Goal: Transaction & Acquisition: Purchase product/service

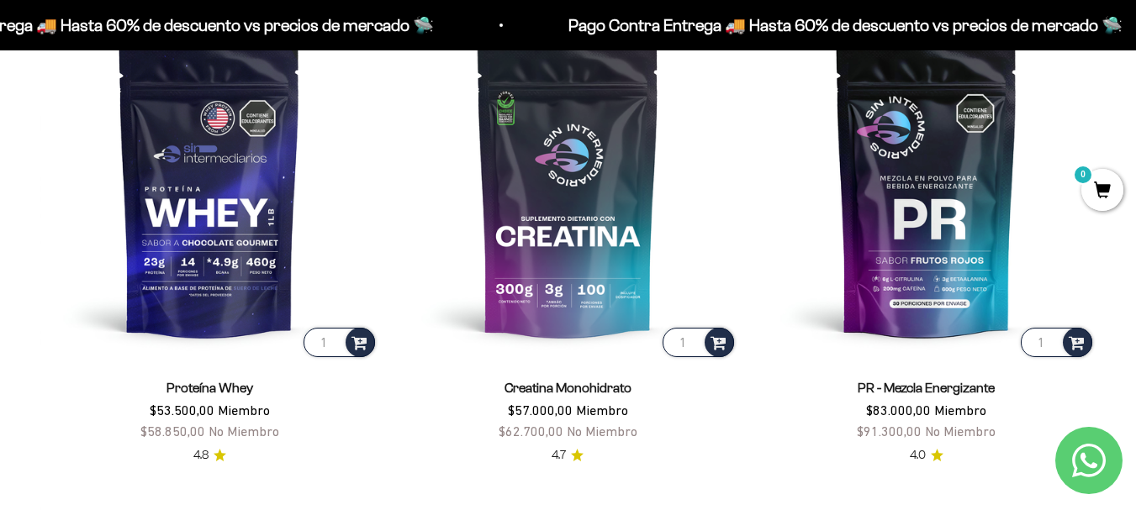
scroll to position [662, 0]
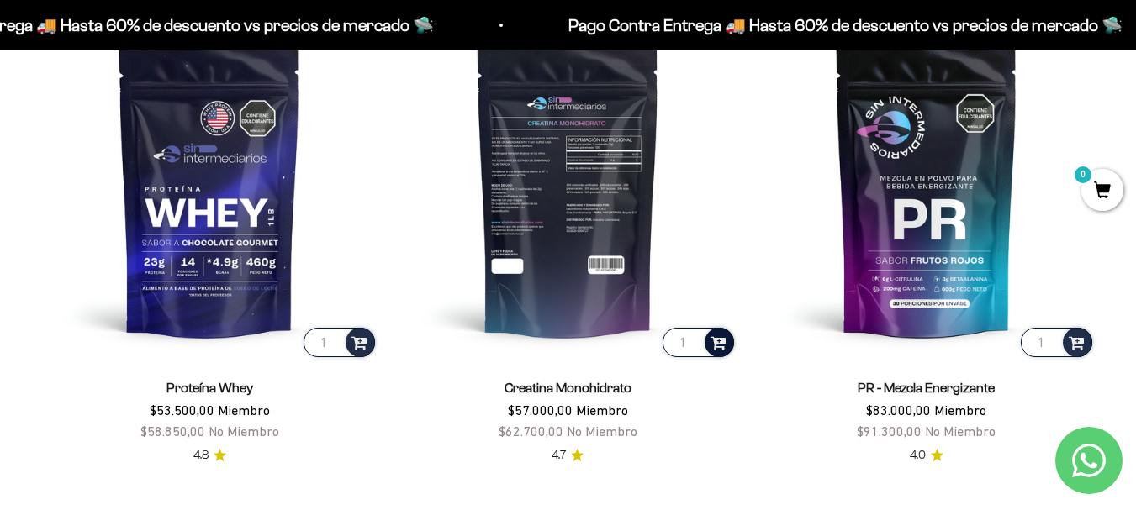
click at [716, 337] on span at bounding box center [719, 341] width 16 height 19
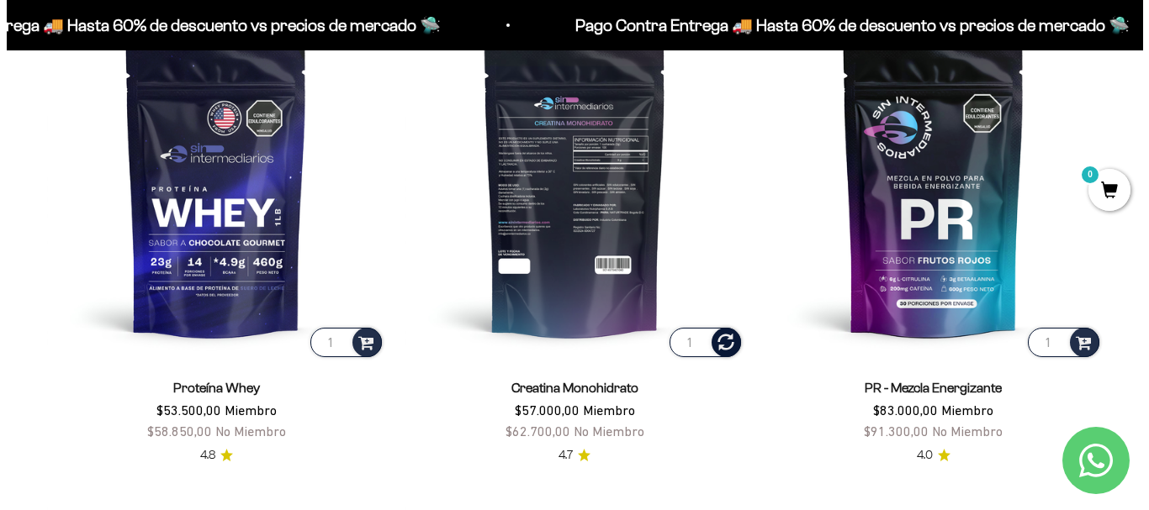
scroll to position [666, 0]
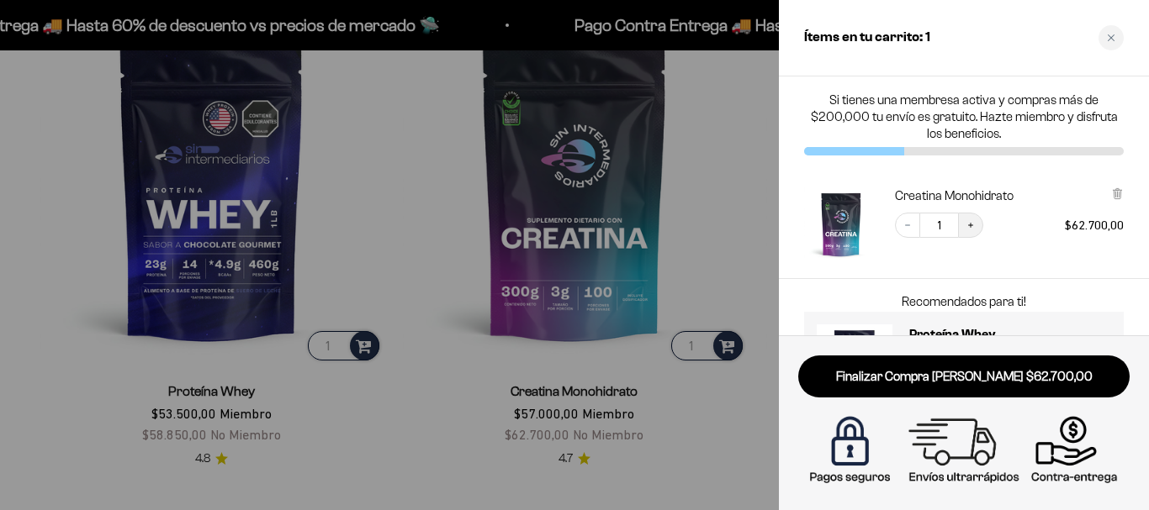
click at [970, 228] on icon "Increase quantity" at bounding box center [970, 225] width 10 height 10
click at [907, 225] on icon "Decrease quantity" at bounding box center [907, 225] width 10 height 10
click at [1111, 41] on icon "Close cart" at bounding box center [1111, 38] width 8 height 8
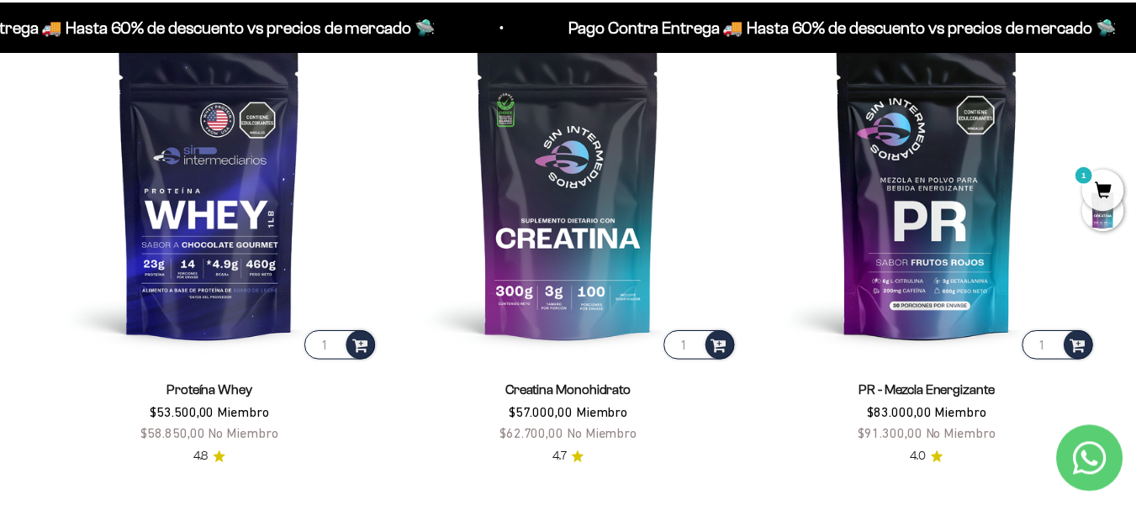
scroll to position [662, 0]
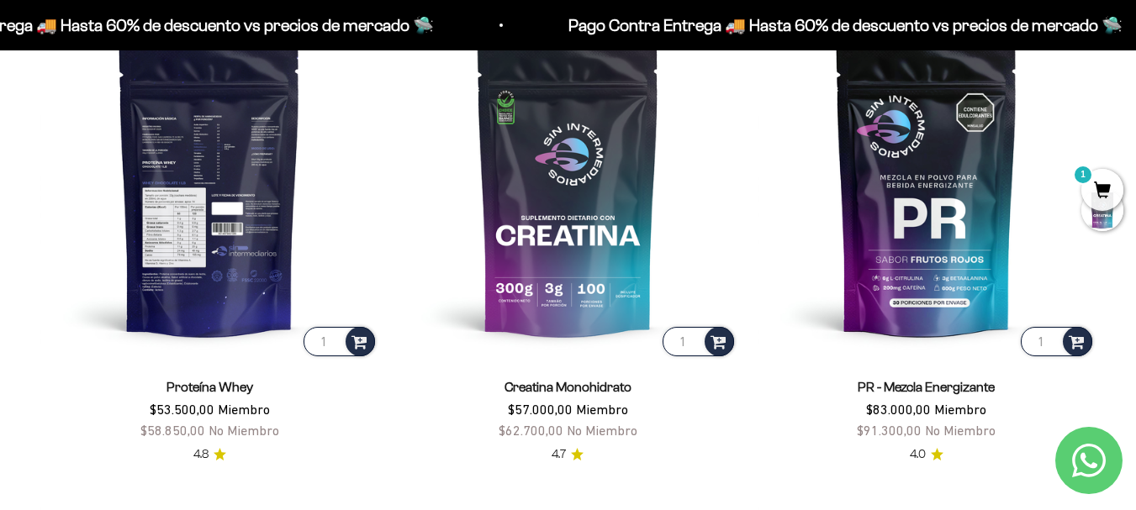
click at [233, 219] on img at bounding box center [209, 190] width 338 height 338
